Goal: Navigation & Orientation: Find specific page/section

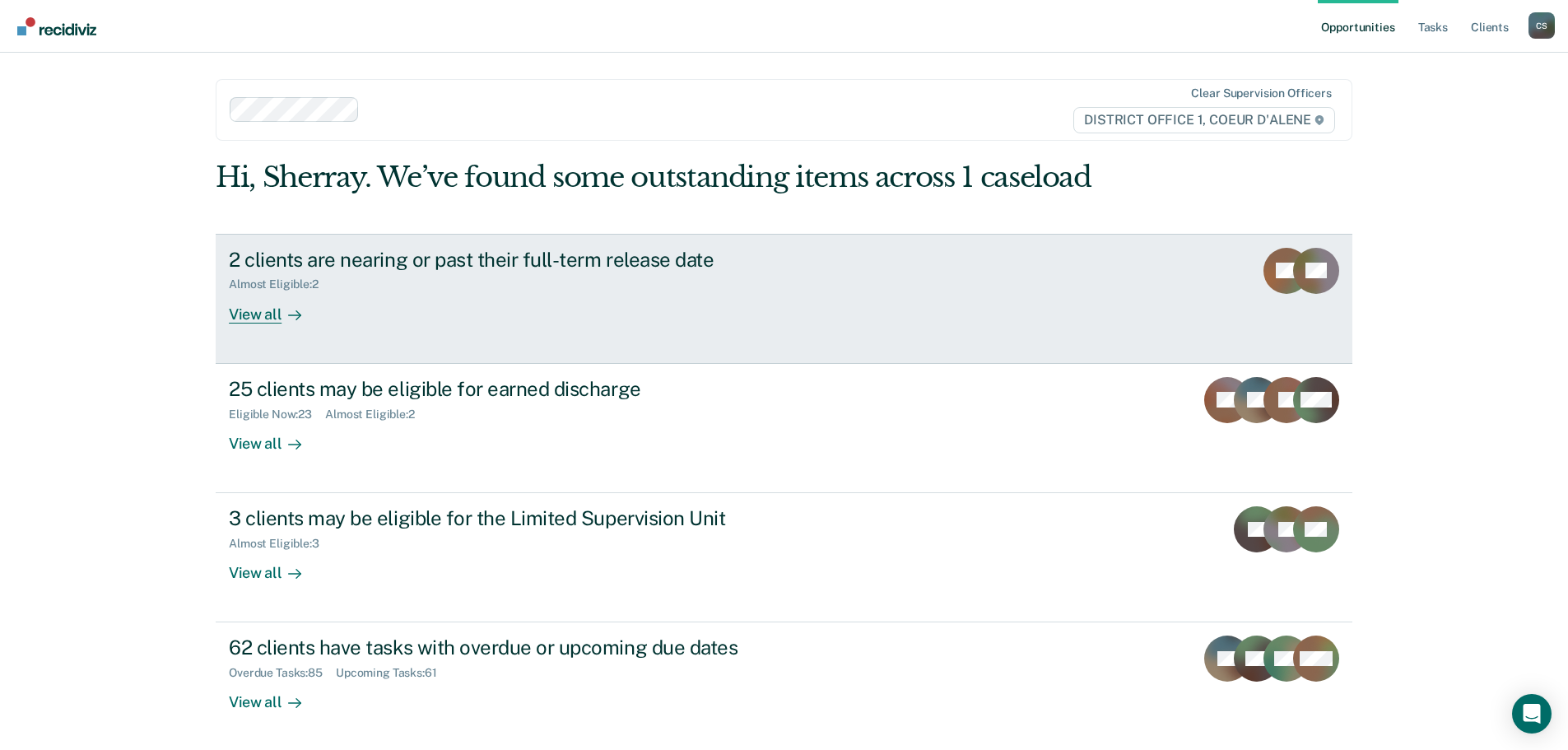
click at [799, 291] on div "Almost Eligible : 2" at bounding box center [517, 281] width 577 height 21
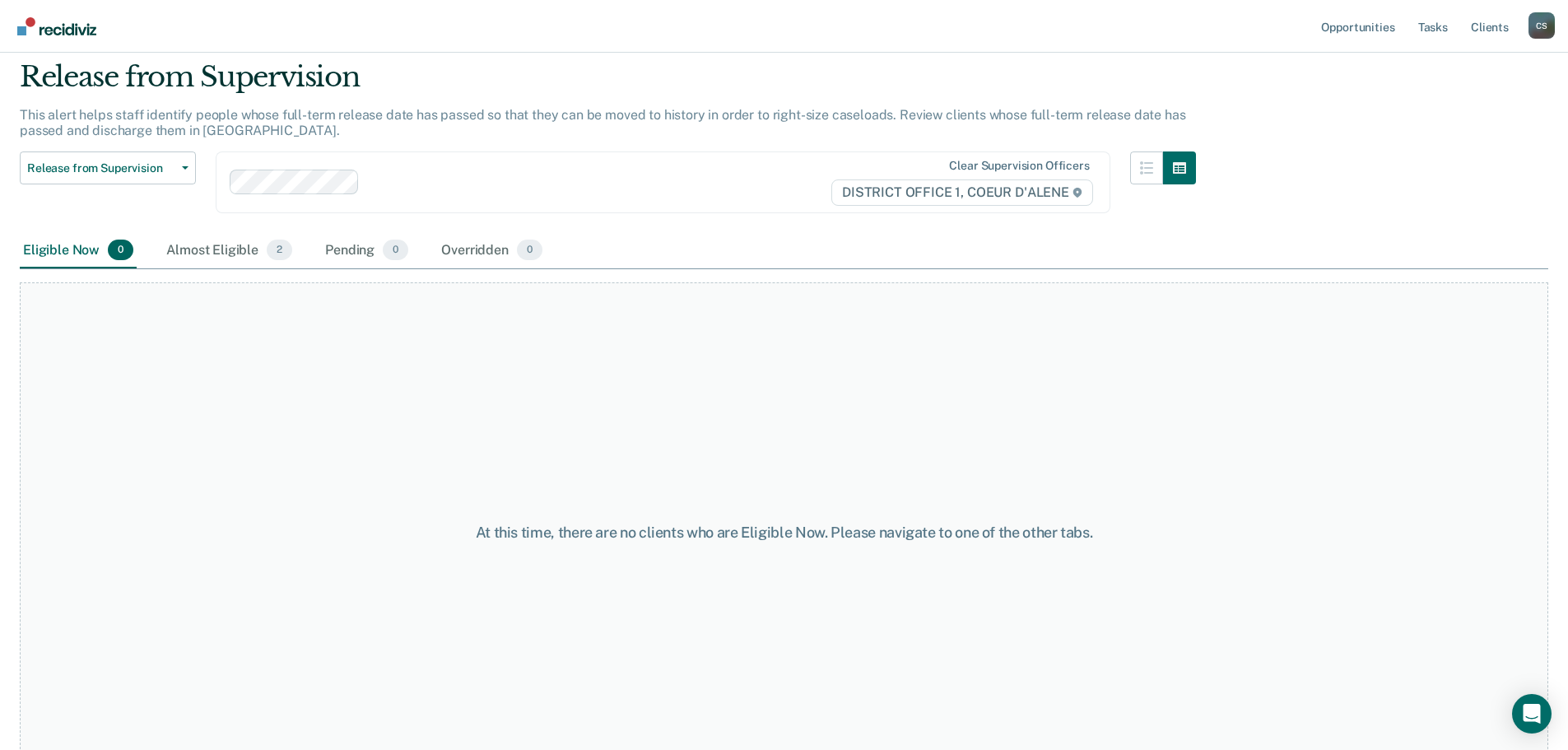
scroll to position [86, 0]
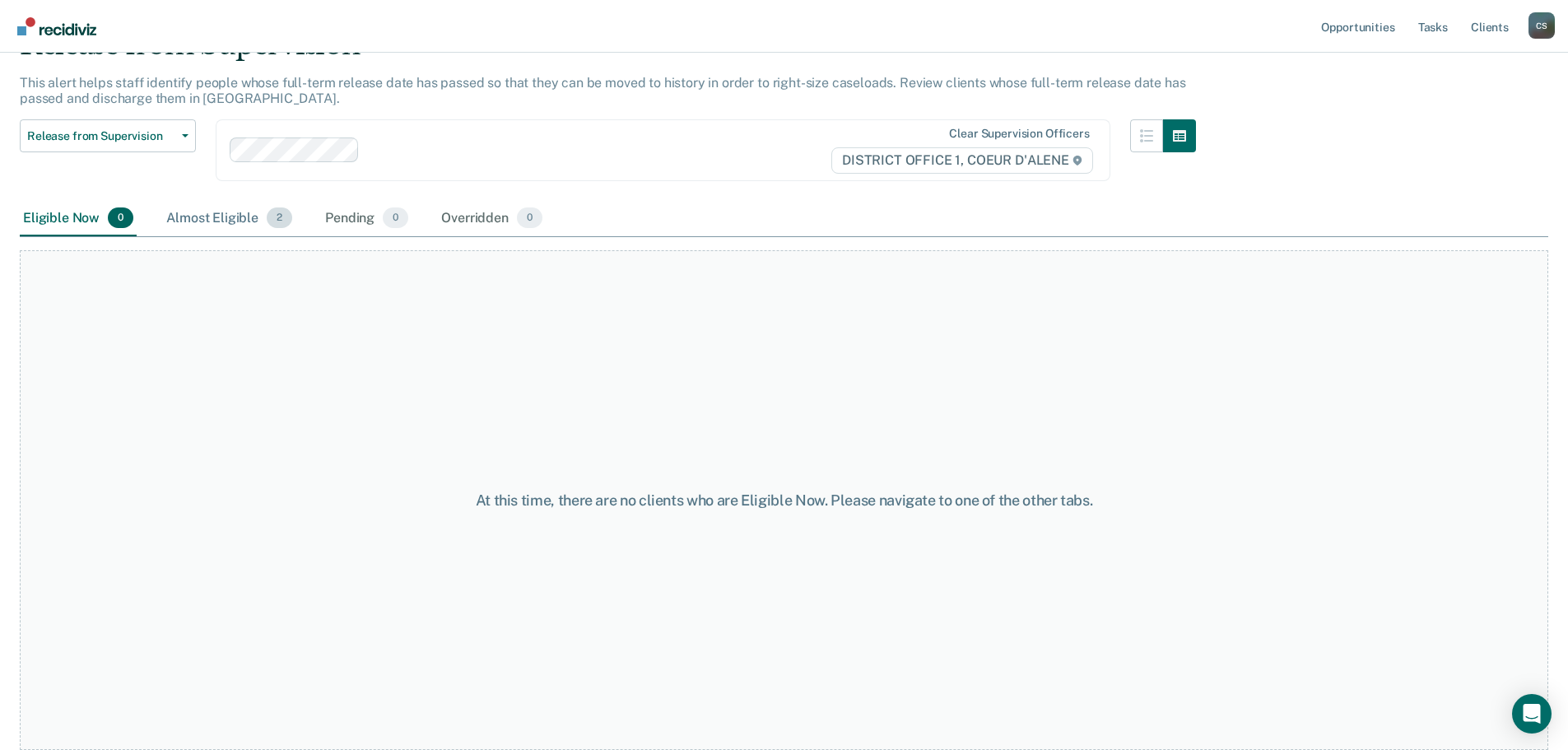
click at [195, 223] on div "Almost Eligible 2" at bounding box center [229, 219] width 133 height 36
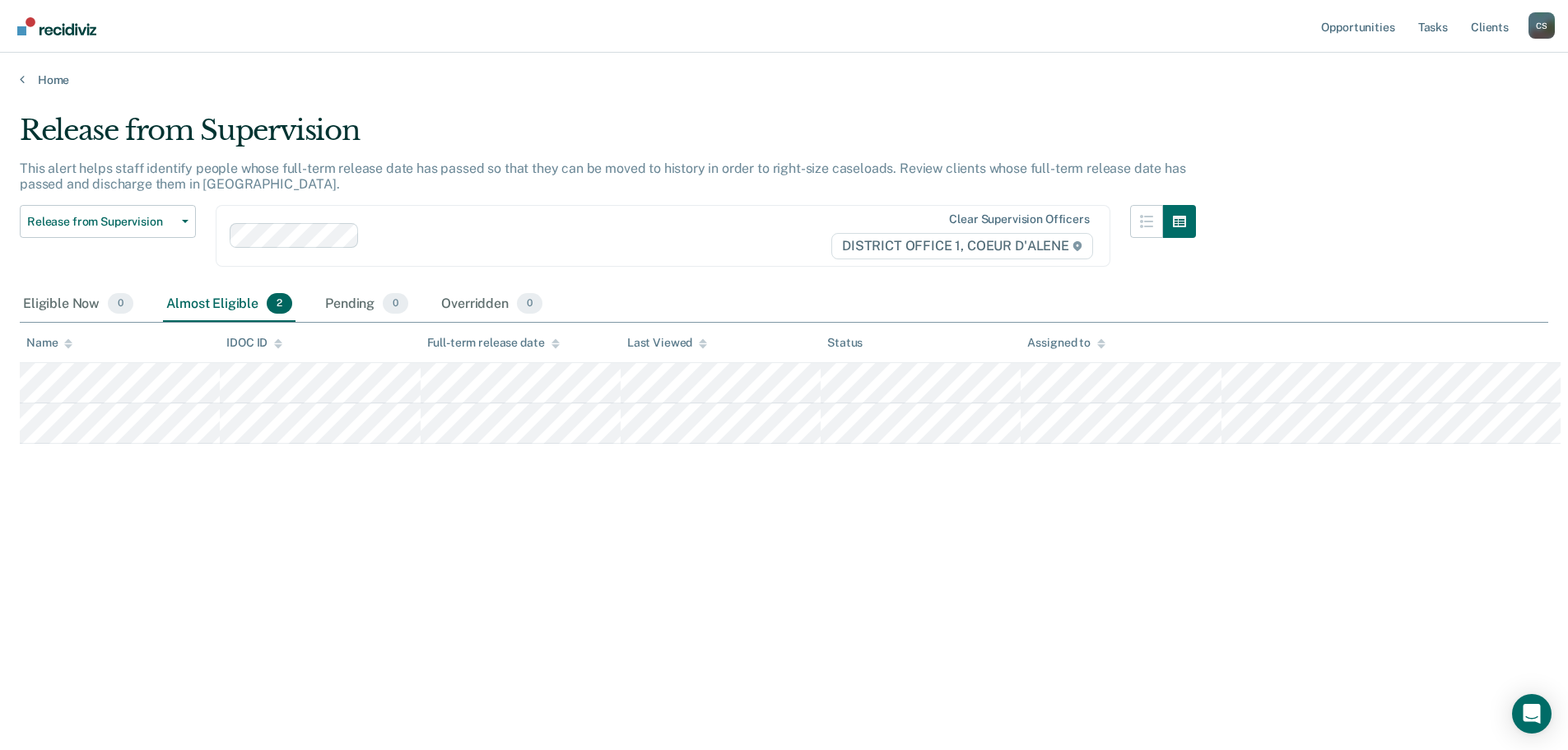
scroll to position [0, 0]
click at [1448, 30] on link "Tasks" at bounding box center [1445, 26] width 36 height 53
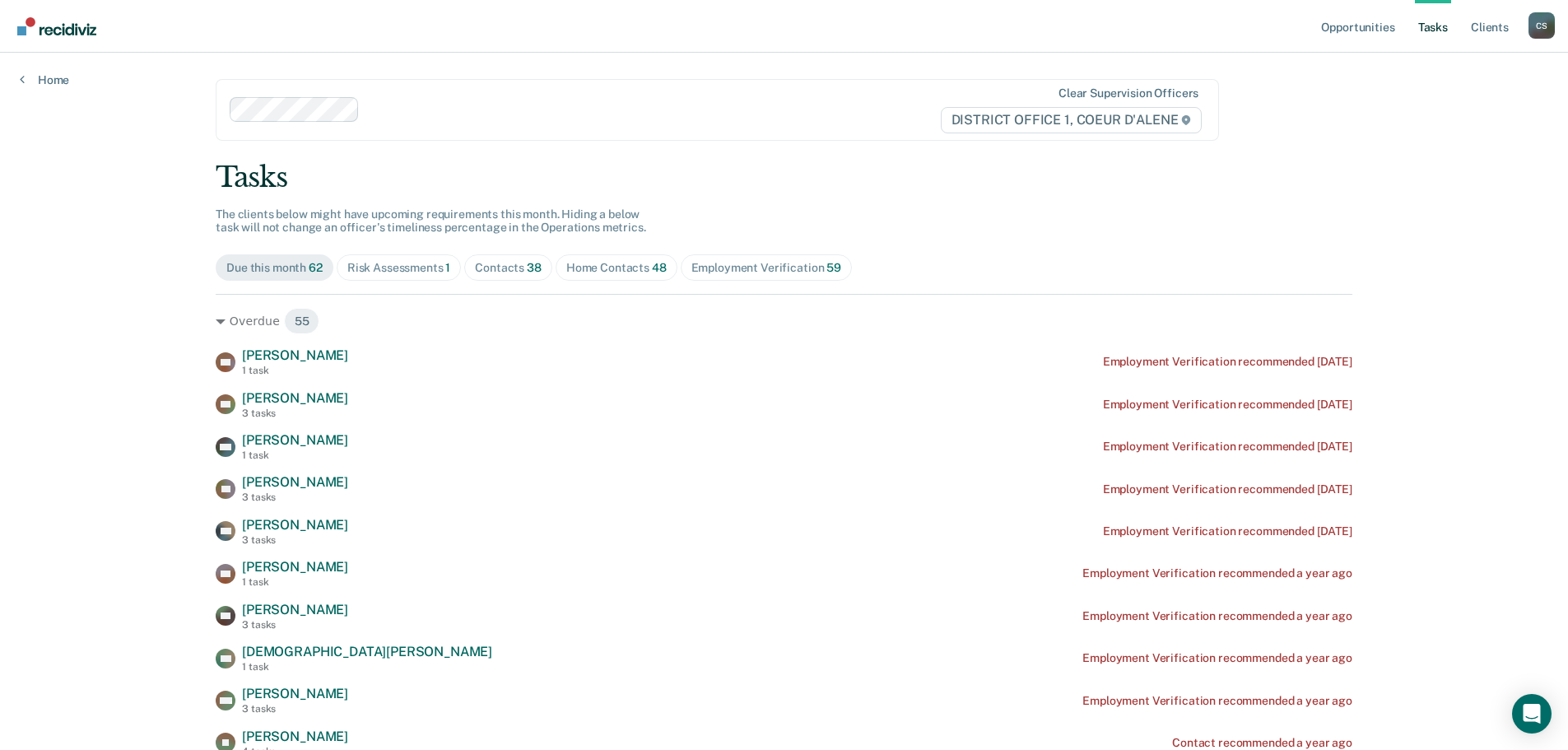
click at [387, 267] on div "Risk Assessments 1" at bounding box center [399, 267] width 104 height 14
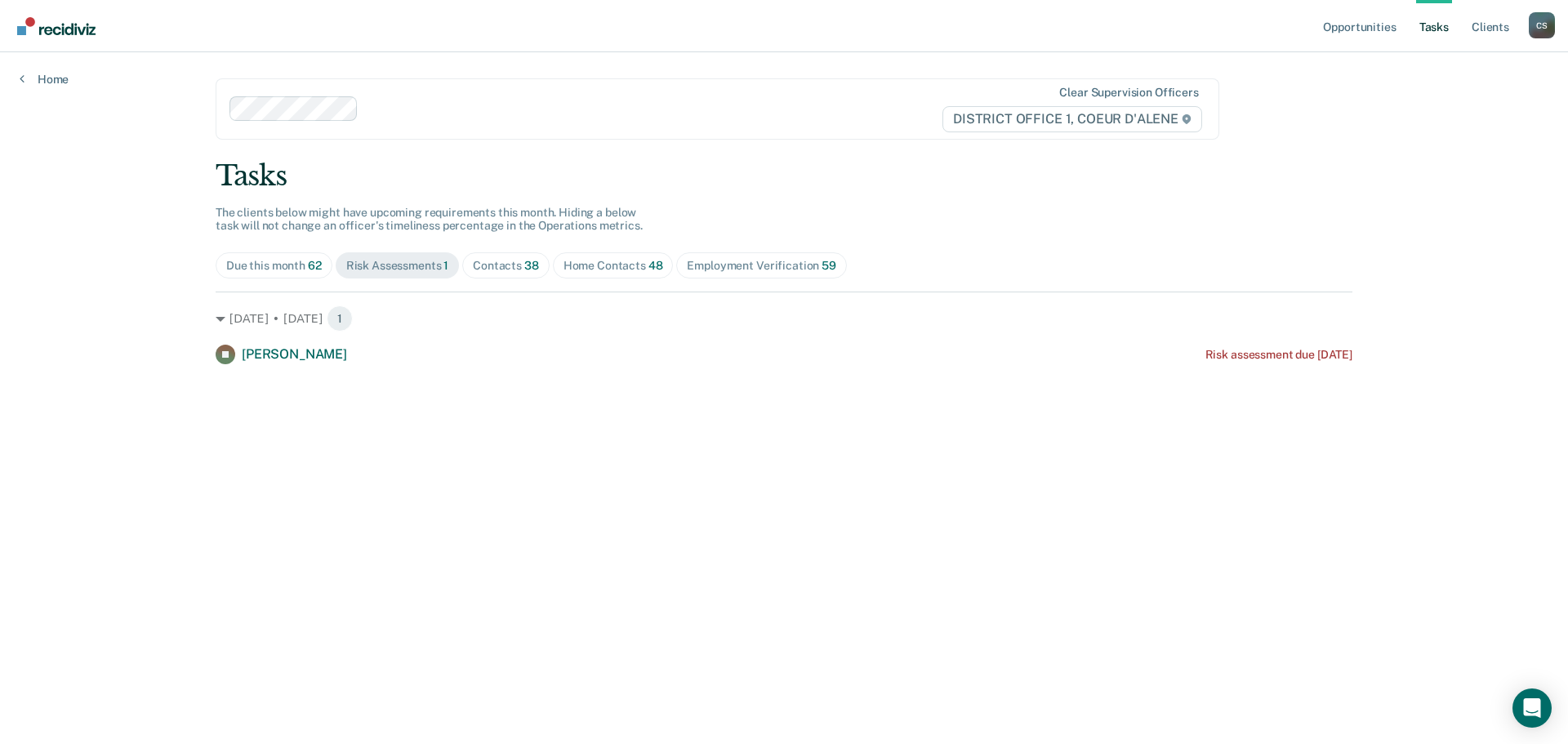
click at [518, 263] on div "Contacts 38" at bounding box center [506, 265] width 66 height 14
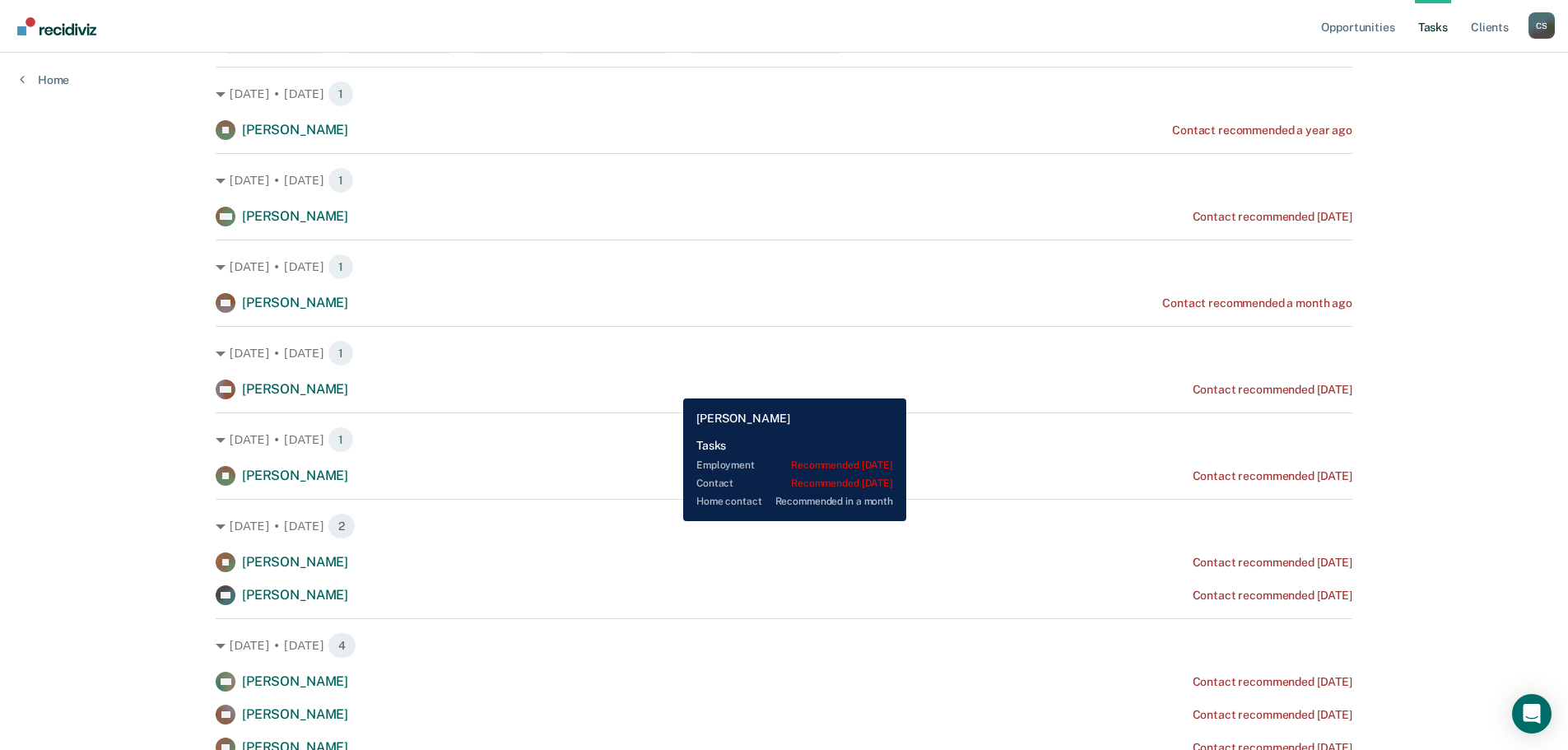
scroll to position [185, 0]
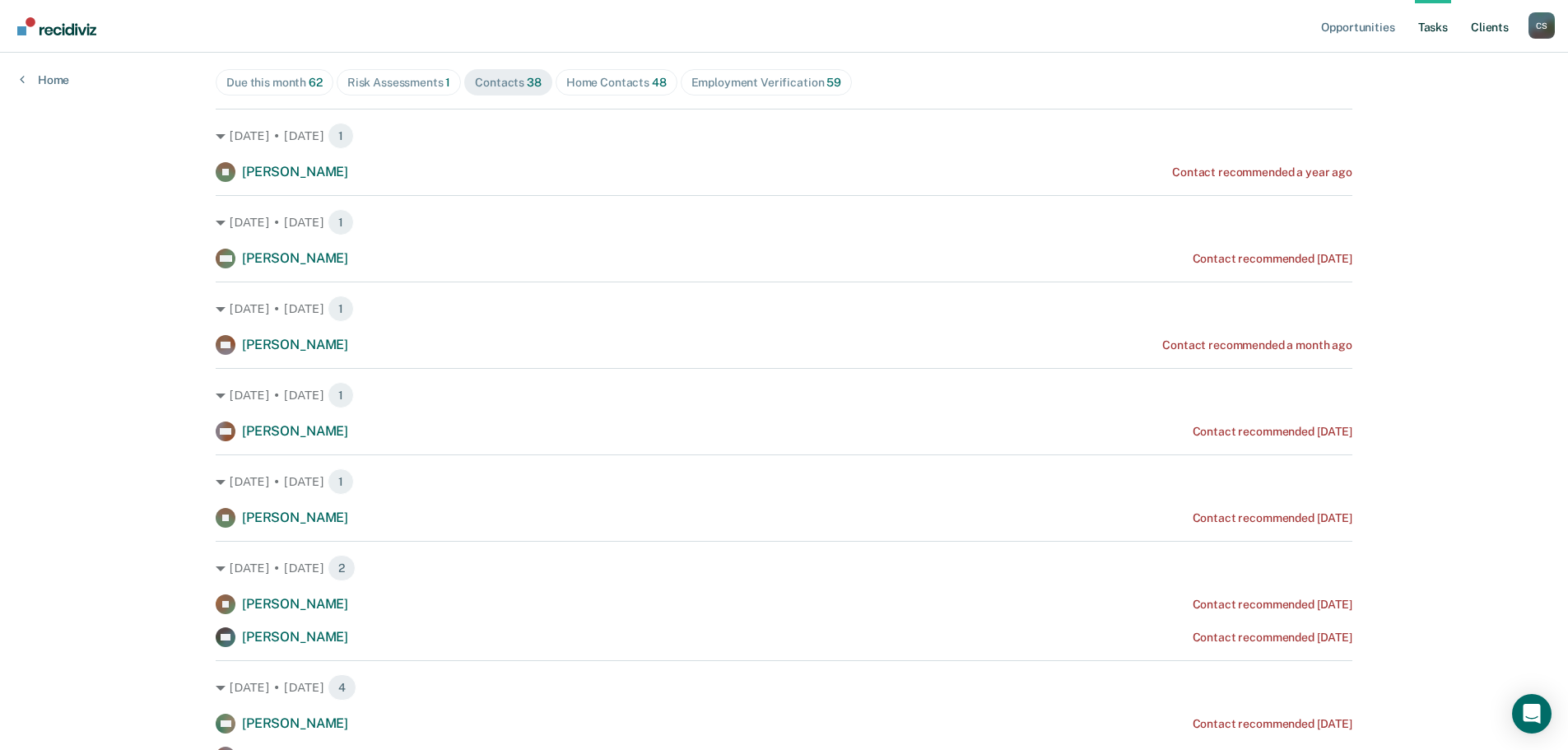
click at [1477, 27] on link "Client s" at bounding box center [1490, 26] width 45 height 53
